Goal: Task Accomplishment & Management: Use online tool/utility

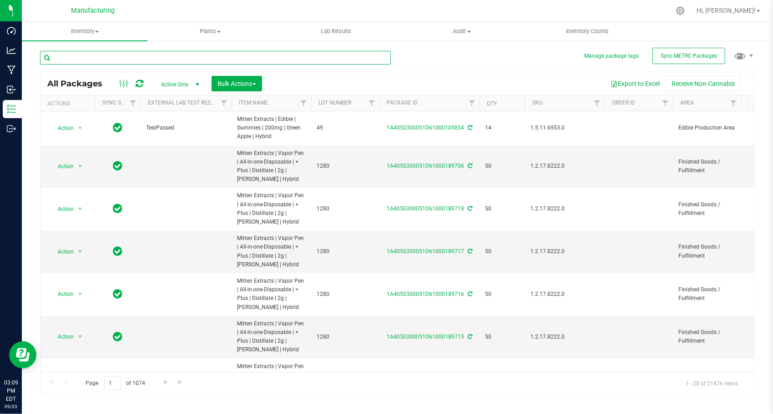
drag, startPoint x: 0, startPoint y: 0, endPoint x: 204, endPoint y: 51, distance: 210.5
click at [204, 51] on input "text" at bounding box center [215, 58] width 351 height 14
paste input "1A4050300051D61000145167"
type input "1A4050300051D61000145167"
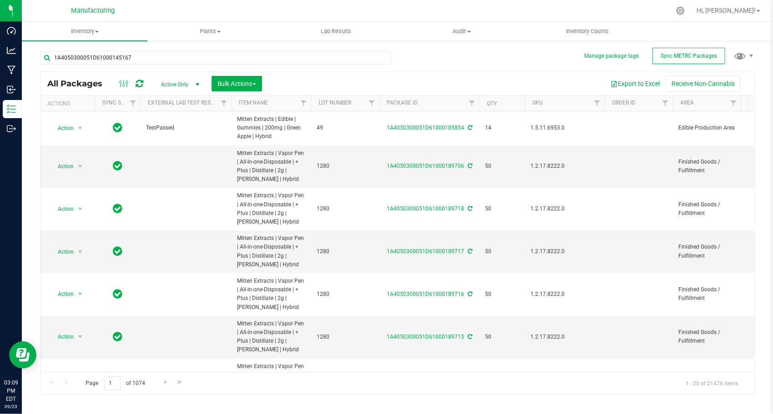
click at [437, 62] on div "1A4050300051D61000145167 All Packages Active Only Active Only Lab Samples Locke…" at bounding box center [397, 218] width 714 height 352
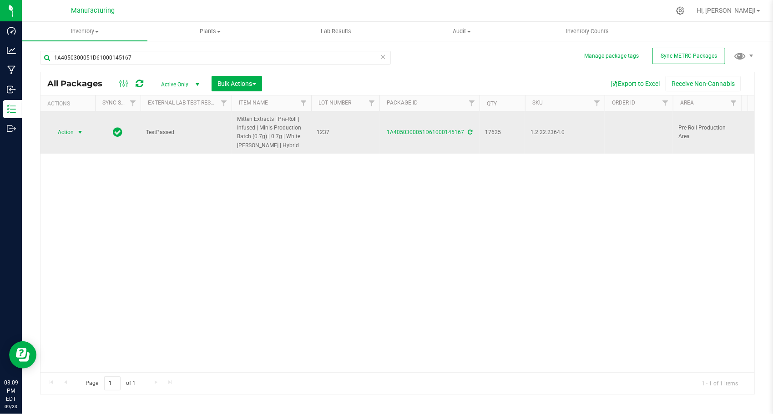
click at [77, 133] on span "select" at bounding box center [79, 132] width 7 height 7
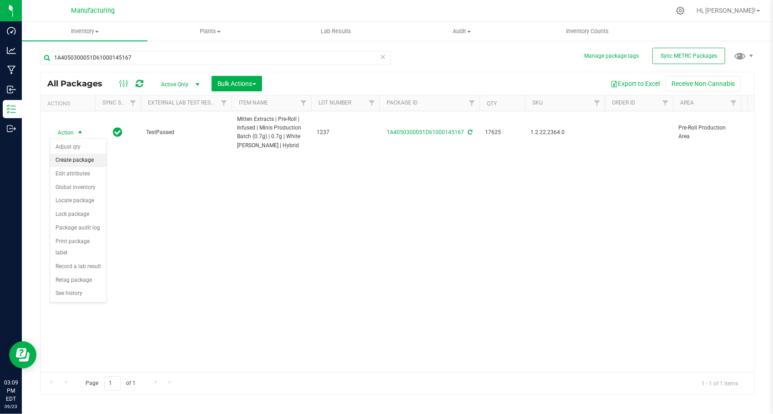
click at [84, 157] on li "Create package" at bounding box center [78, 161] width 56 height 14
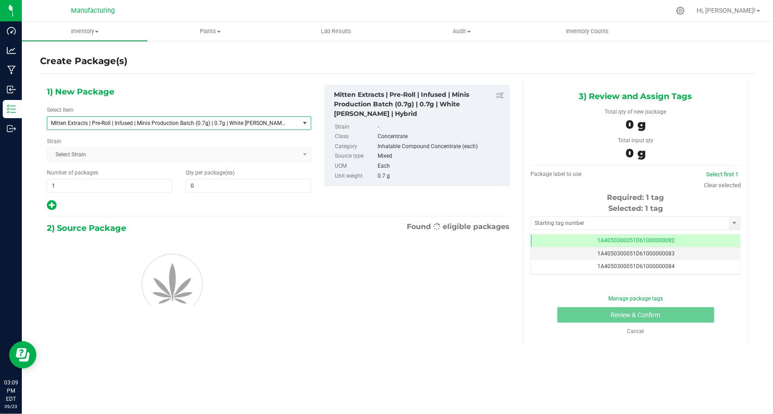
click at [196, 123] on span "Mitten Extracts | Pre-Roll | Infused | Minis Production Batch (0.7g) | 0.7g | W…" at bounding box center [168, 123] width 235 height 6
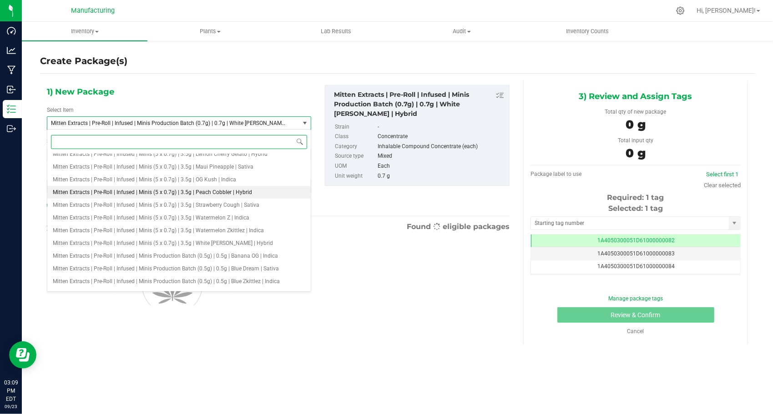
scroll to position [1584, 0]
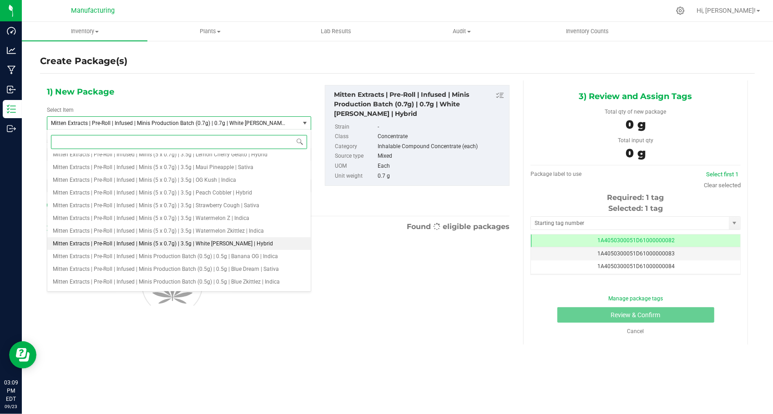
click at [222, 243] on span "Mitten Extracts | Pre-Roll | Infused | Minis (5 x 0.7g) | 3.5g | White [PERSON_…" at bounding box center [163, 244] width 220 height 6
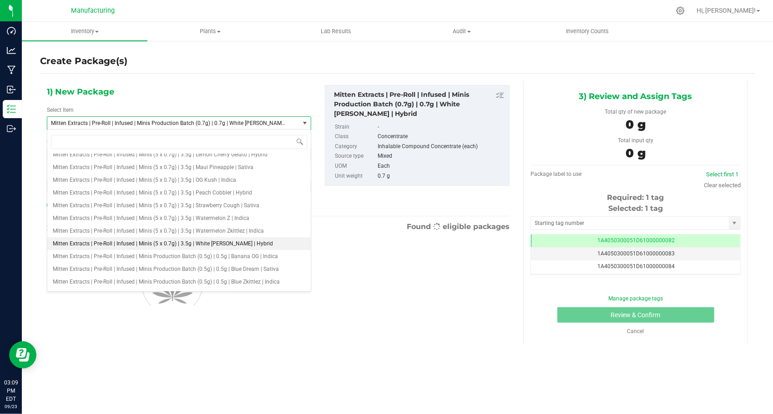
type input "0"
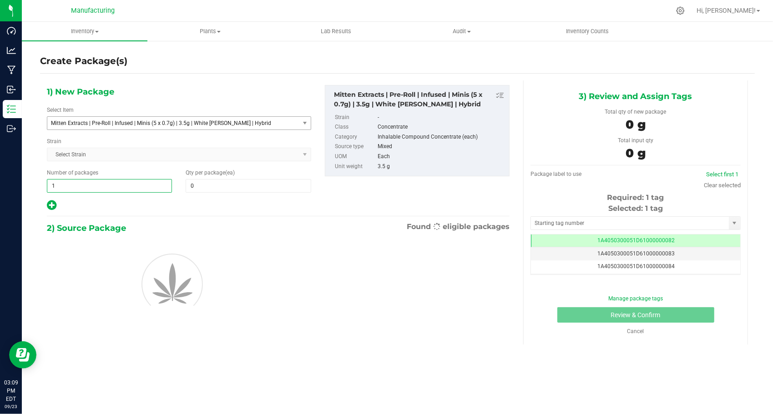
click at [116, 188] on span "1 1" at bounding box center [109, 186] width 125 height 14
type input "144"
click at [203, 186] on span at bounding box center [248, 186] width 125 height 14
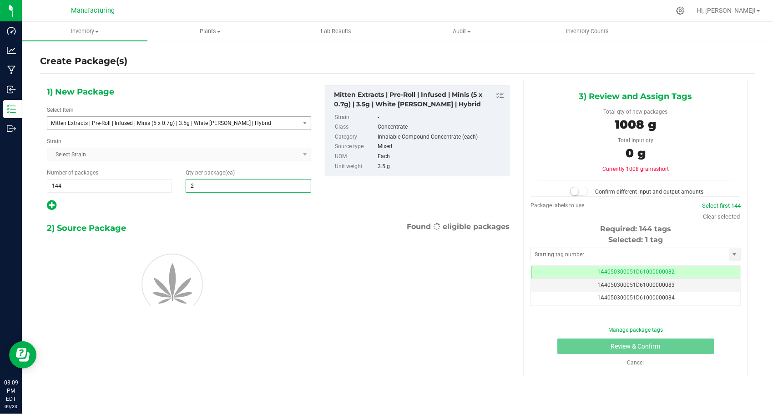
type input "24"
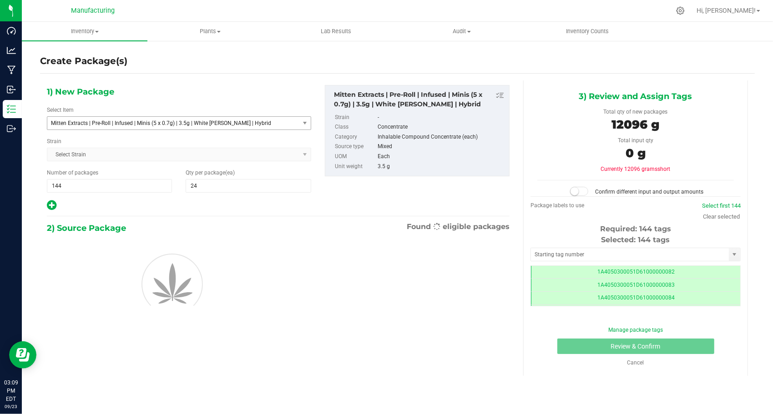
click at [180, 200] on div at bounding box center [179, 206] width 264 height 12
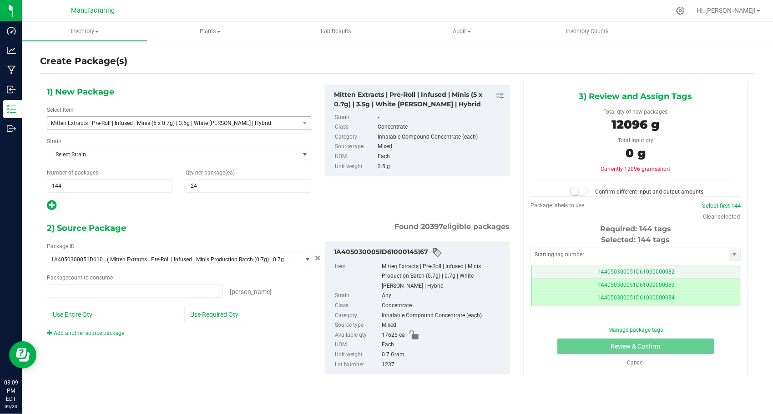
type input "0 ea"
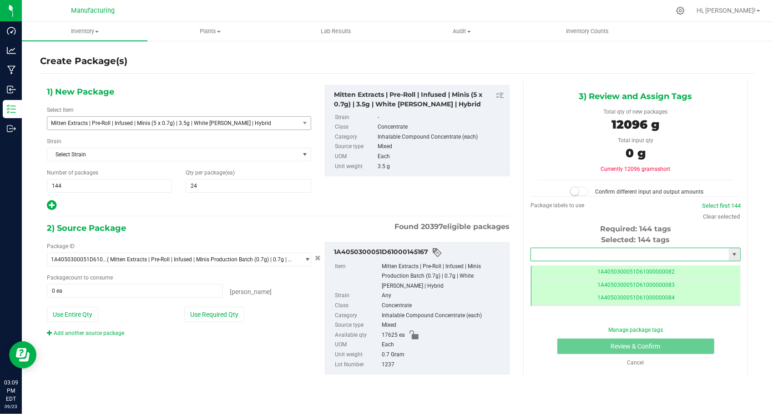
click at [582, 259] on input "text" at bounding box center [630, 254] width 198 height 13
click at [546, 270] on li "1A4050300051D61000189719" at bounding box center [635, 269] width 209 height 14
type input "1A4050300051D61000189719"
click at [206, 307] on button "Use Required Qty" at bounding box center [214, 314] width 60 height 15
type input "17280 ea"
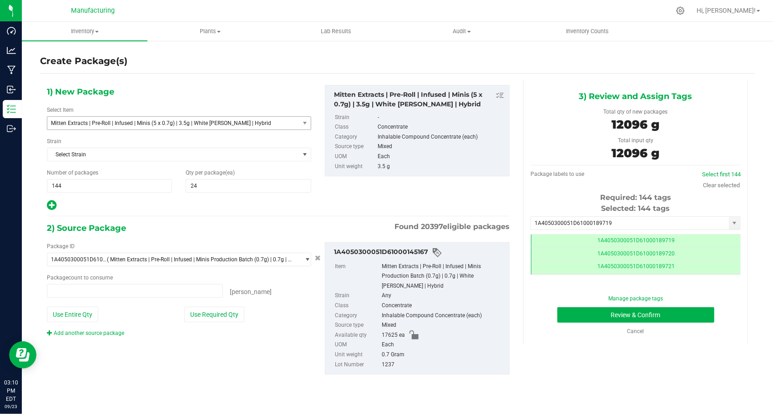
type input "17280 ea"
click at [569, 312] on button "Review & Confirm" at bounding box center [635, 314] width 157 height 15
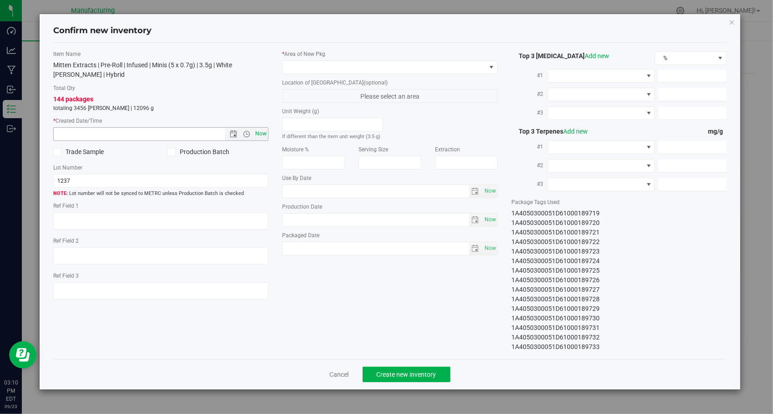
click at [263, 129] on span "Now" at bounding box center [260, 133] width 15 height 13
type input "[DATE] 3:10 PM"
click at [375, 70] on span at bounding box center [383, 67] width 203 height 13
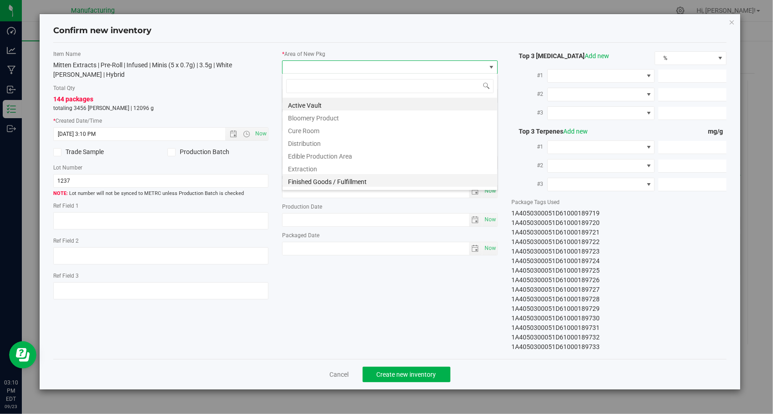
click at [358, 183] on li "Finished Goods / Fulfillment" at bounding box center [389, 180] width 215 height 13
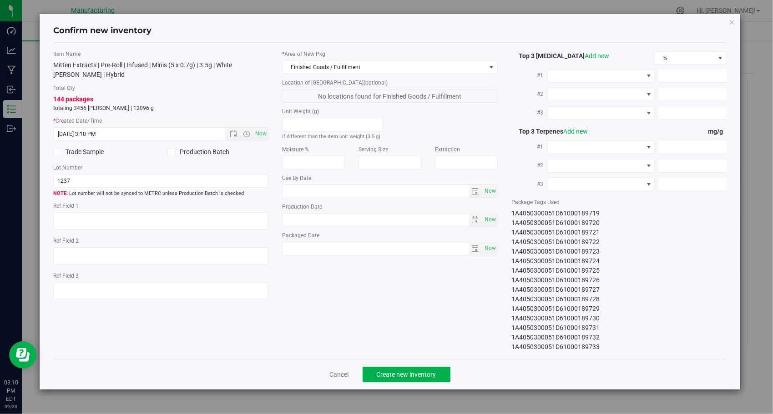
click at [360, 277] on div "Item Name Mitten Extracts | Pre-Roll | Infused | Minis (5 x 0.7g) | 3.5g | Whit…" at bounding box center [389, 201] width 687 height 302
click at [407, 371] on span "Create new inventory" at bounding box center [407, 374] width 60 height 7
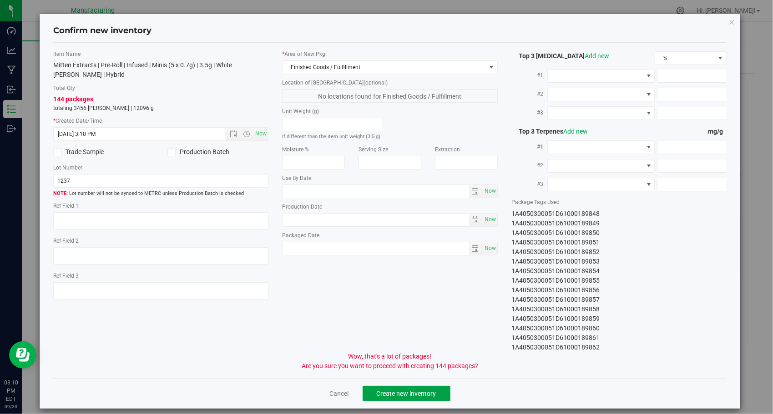
click at [414, 390] on span "Create new inventory" at bounding box center [407, 393] width 60 height 7
